Goal: Information Seeking & Learning: Understand process/instructions

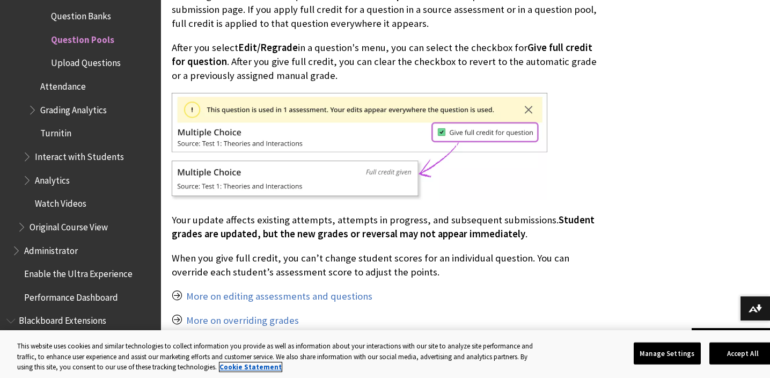
scroll to position [5015, 0]
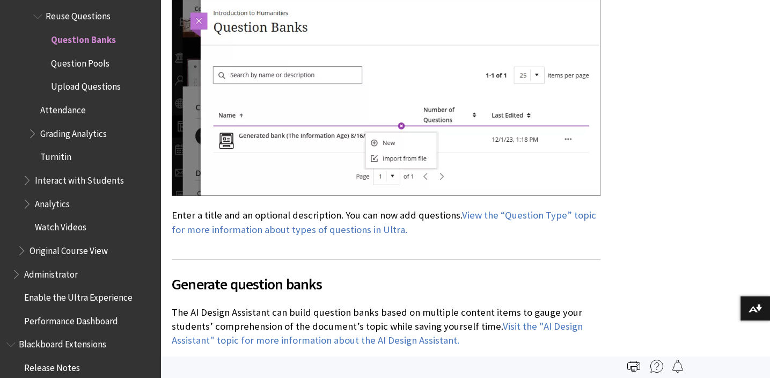
scroll to position [1444, 0]
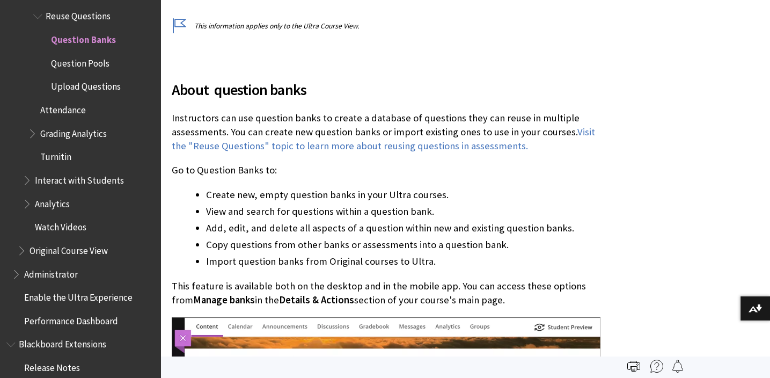
scroll to position [227, 0]
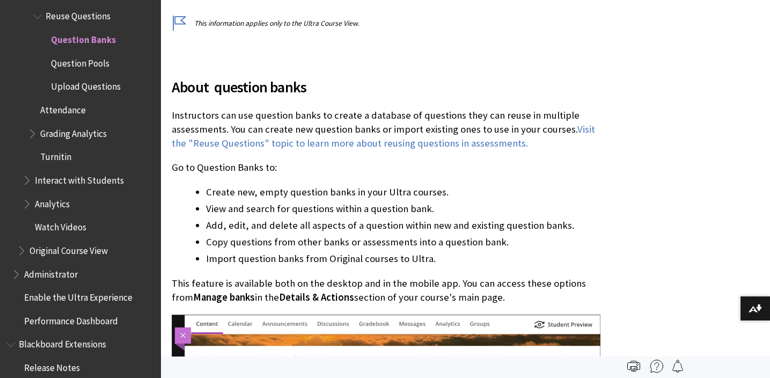
click at [437, 245] on li "Copy questions from other banks or assessments into a question bank." at bounding box center [403, 241] width 394 height 15
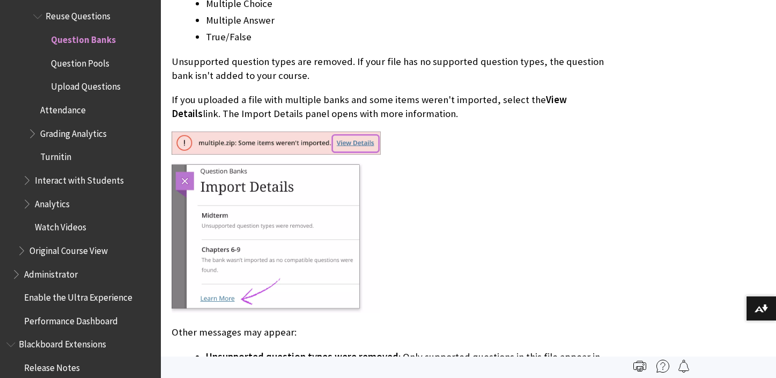
scroll to position [7121, 0]
